Goal: Check status

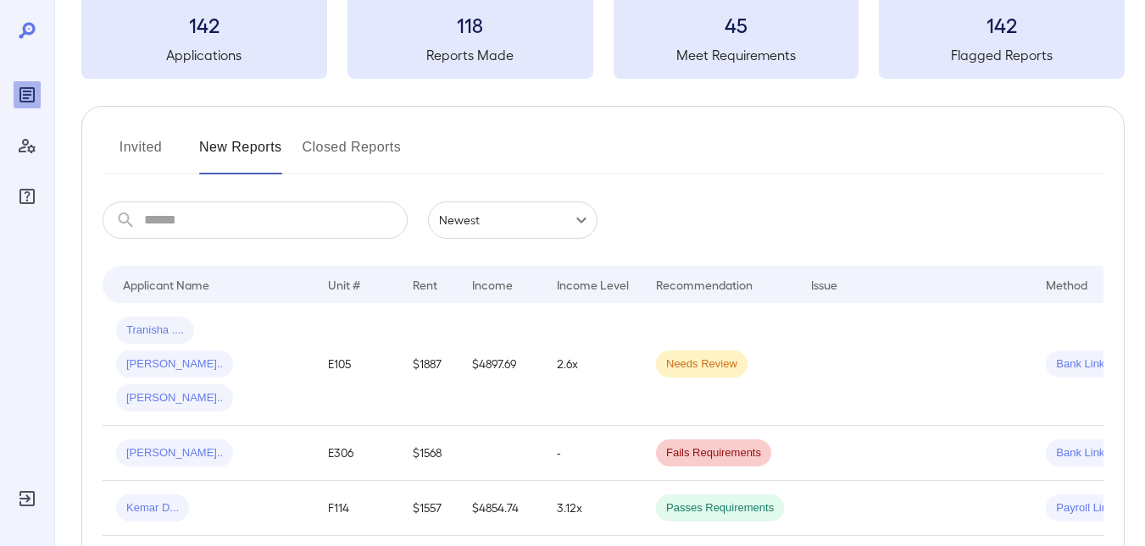
scroll to position [169, 0]
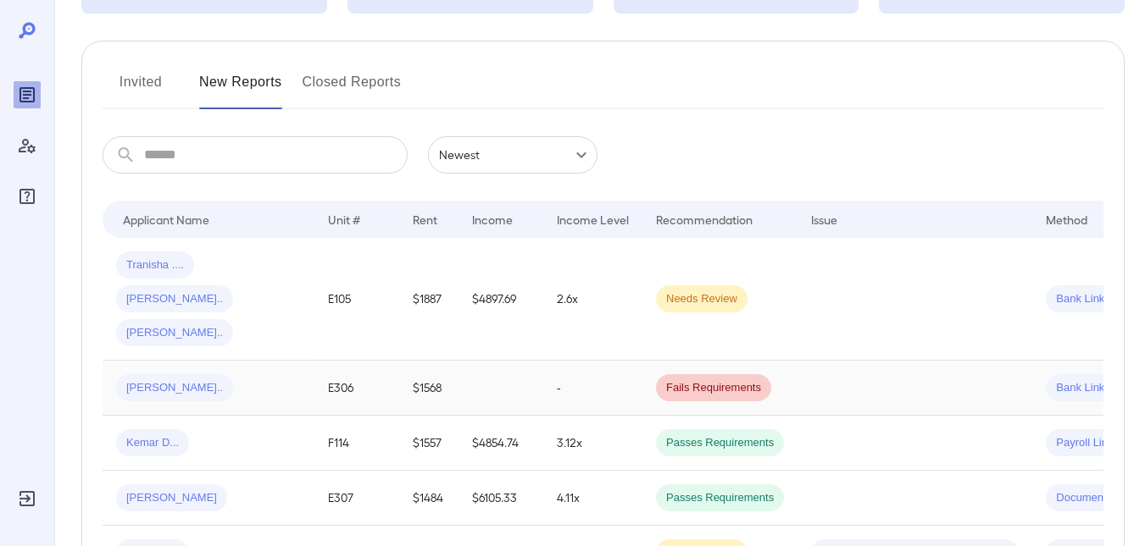
click at [139, 380] on span "[PERSON_NAME].." at bounding box center [174, 388] width 117 height 16
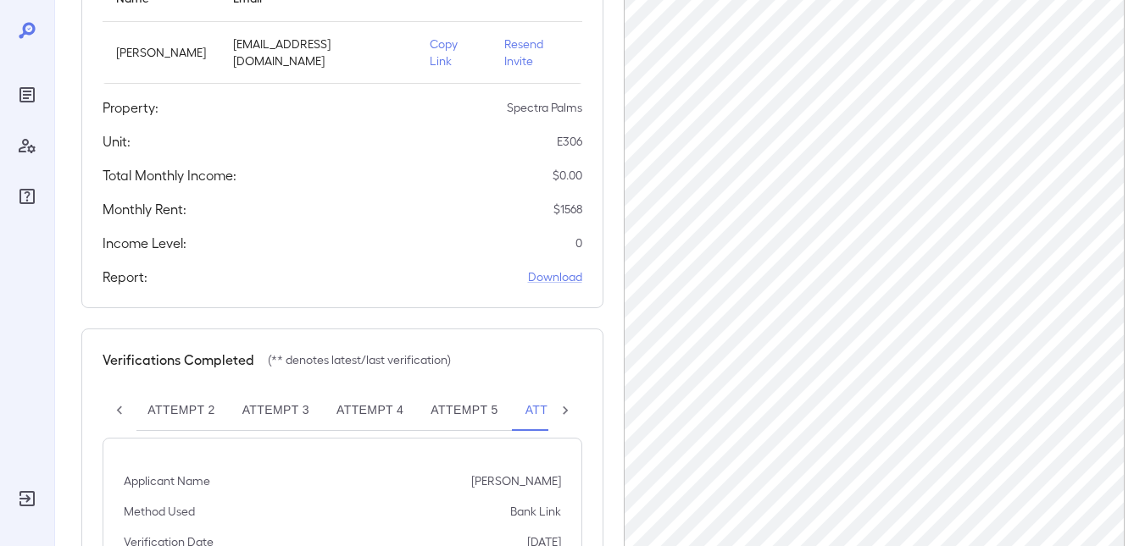
scroll to position [135, 0]
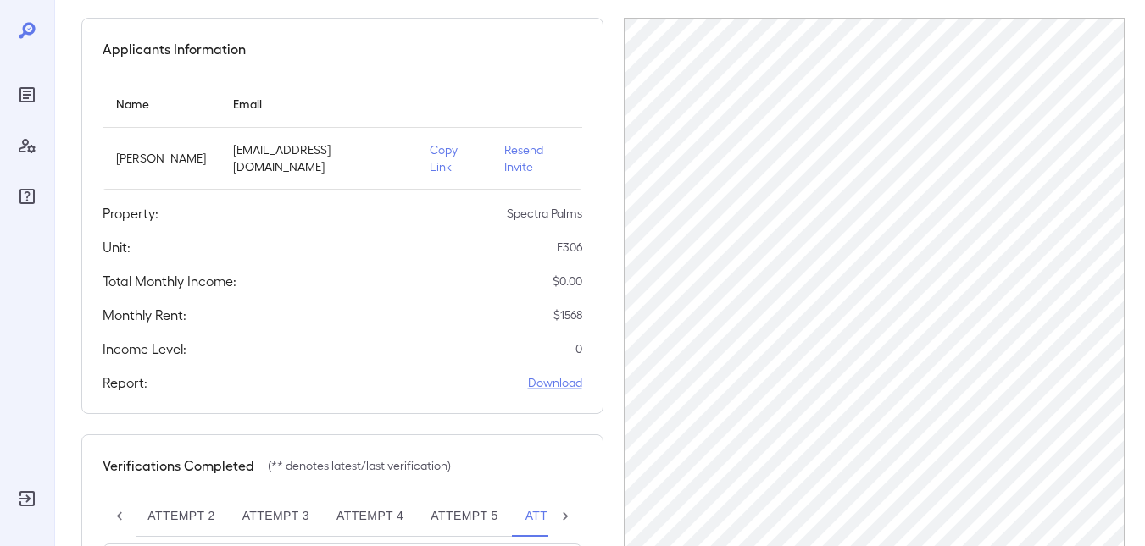
click at [562, 508] on icon at bounding box center [565, 516] width 17 height 17
click at [485, 505] on button "Attempt 6**" at bounding box center [496, 516] width 104 height 41
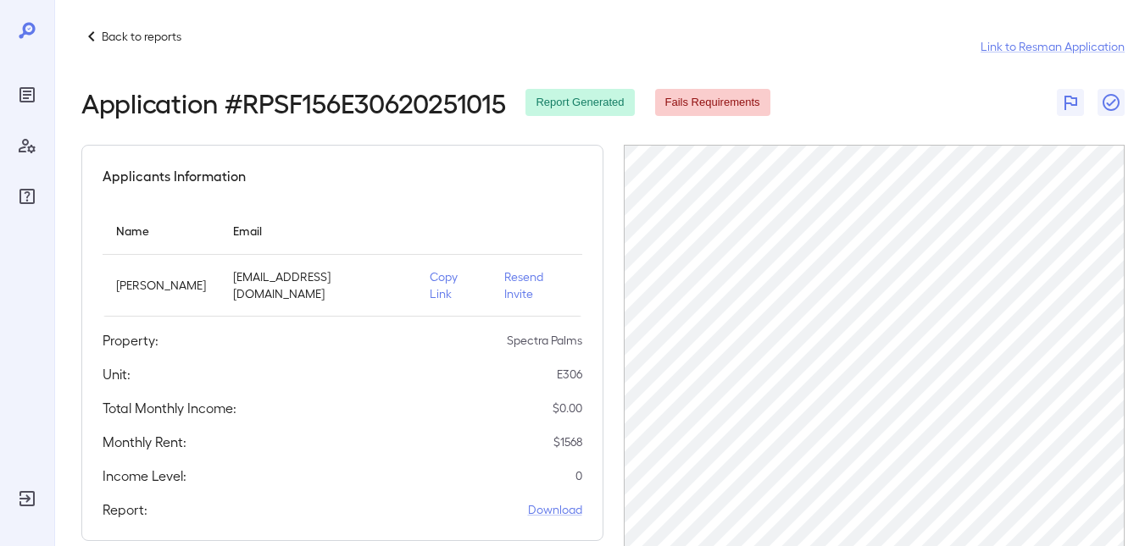
scroll to position [0, 0]
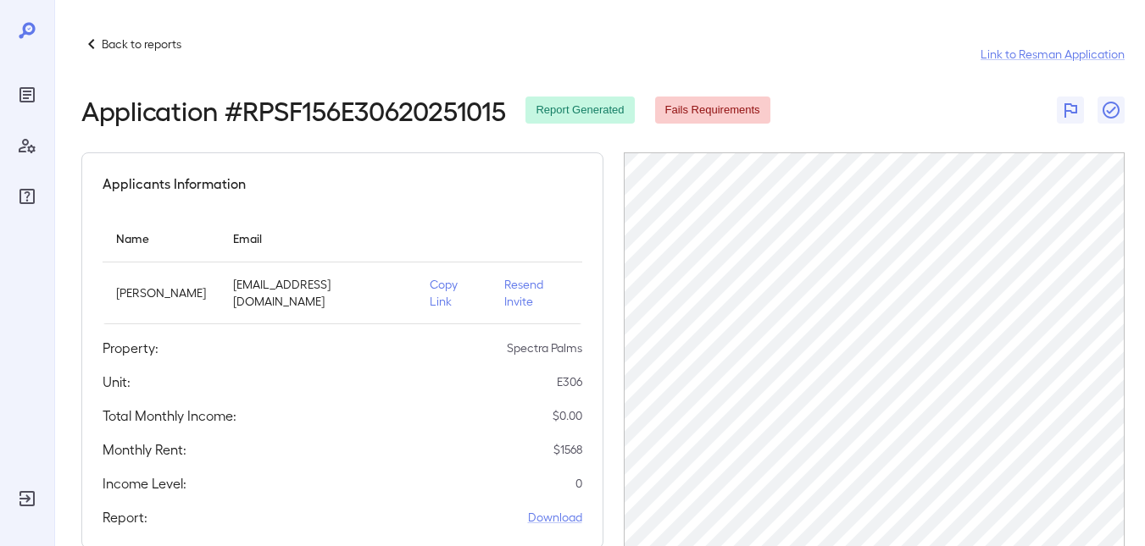
click at [115, 46] on p "Back to reports" at bounding box center [142, 44] width 80 height 17
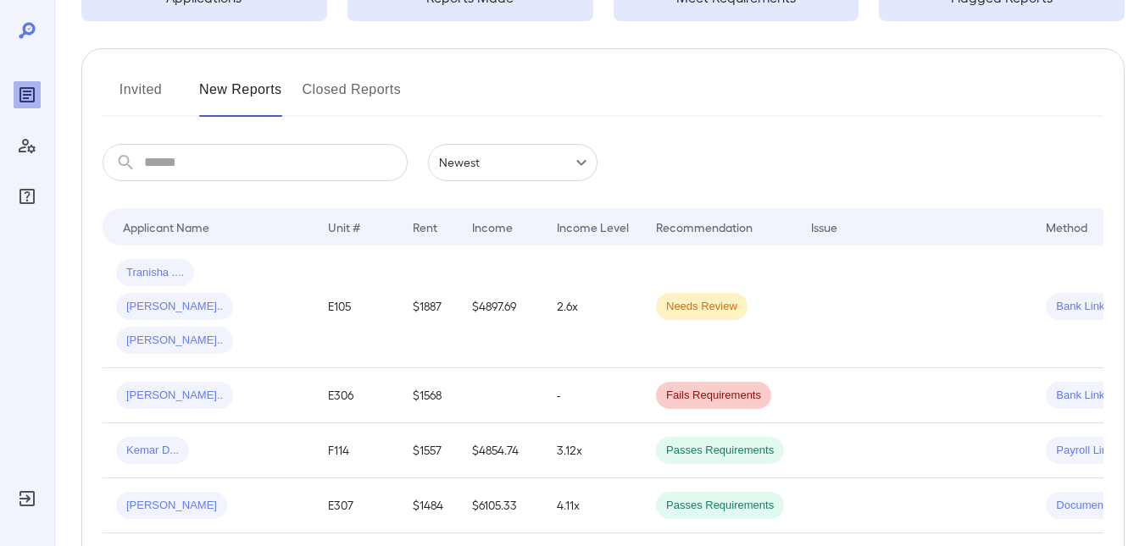
scroll to position [169, 0]
